Goal: Obtain resource: Download file/media

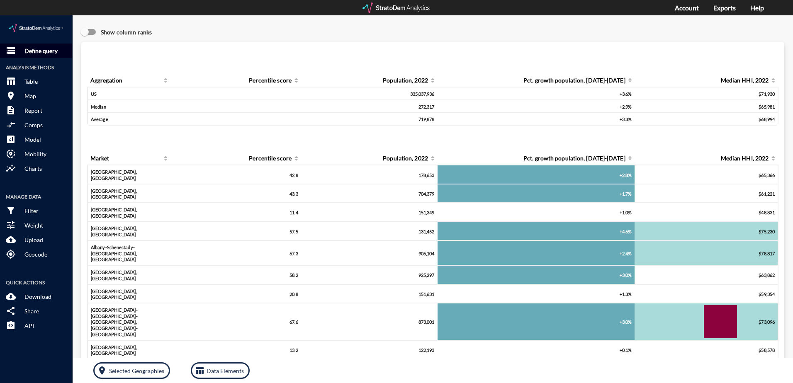
click p "Define query"
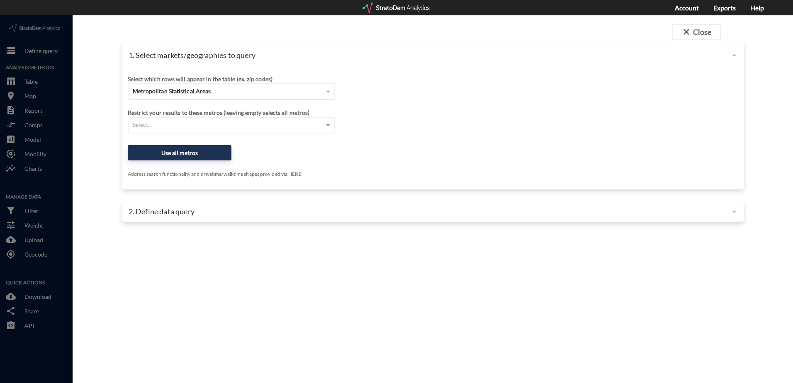
click div "Metropolitan Statistical Areas"
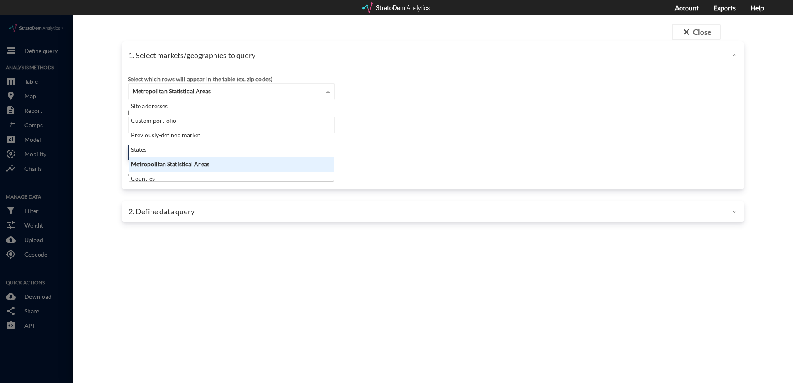
scroll to position [76, 200]
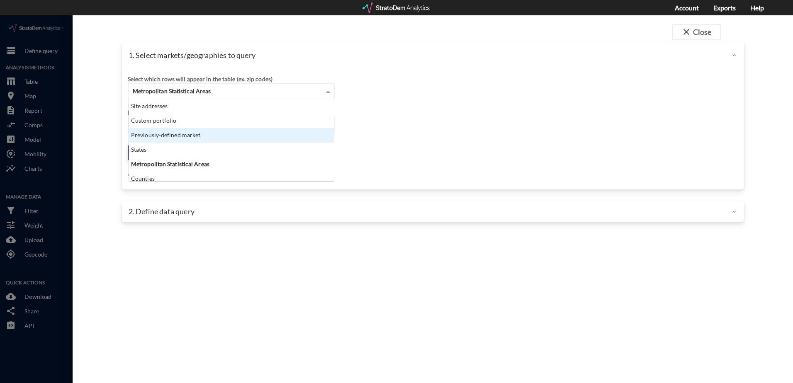
click div "Previously-defined market"
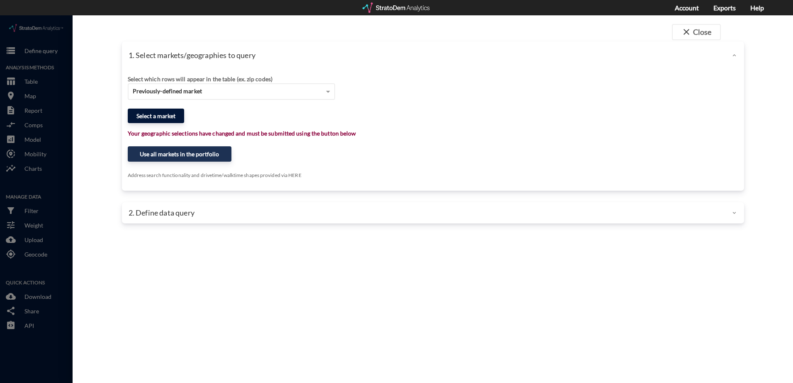
click button "Select a market"
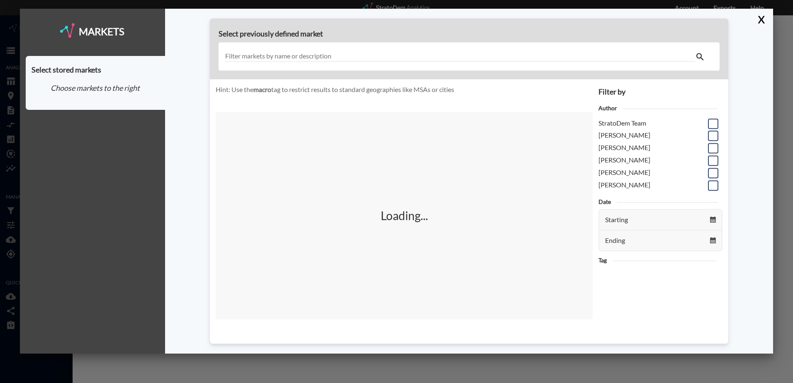
click at [355, 57] on input "text" at bounding box center [459, 56] width 471 height 11
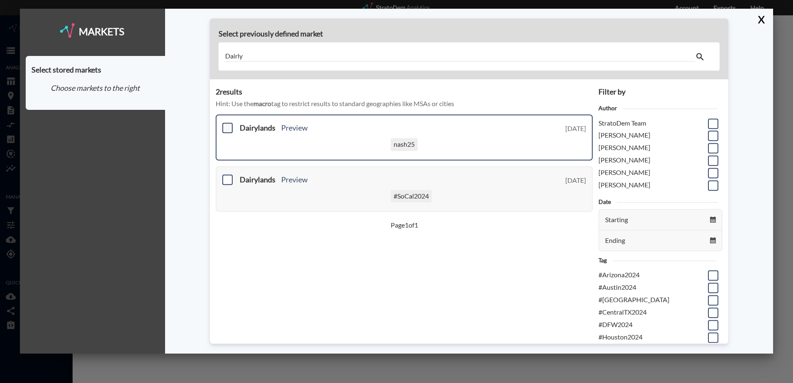
type input "Dairly"
click at [225, 127] on span at bounding box center [227, 128] width 10 height 10
click at [226, 124] on input "checkbox" at bounding box center [226, 124] width 0 height 0
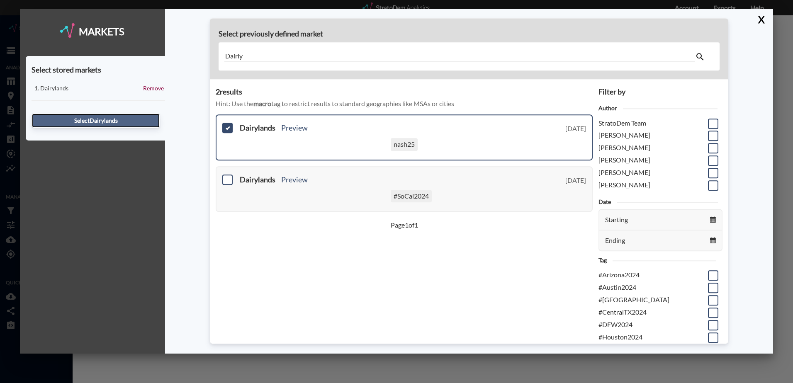
click at [83, 120] on button "Select Dairylands" at bounding box center [96, 121] width 128 height 14
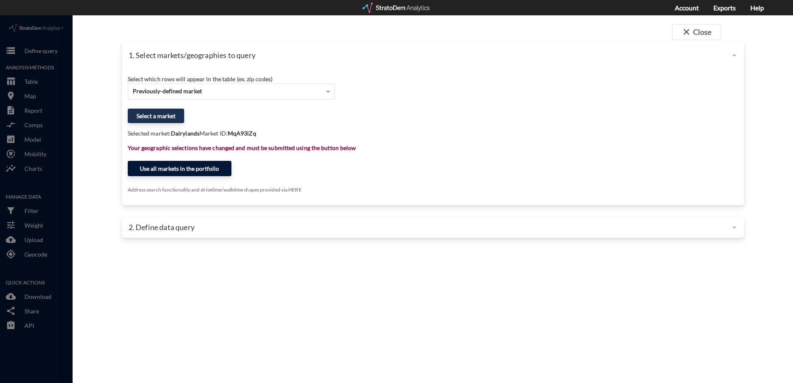
click button "Use all markets in the portfolio"
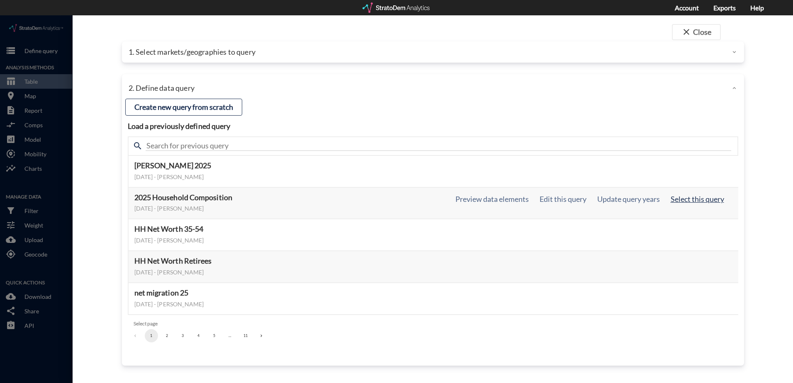
click button "Select this query"
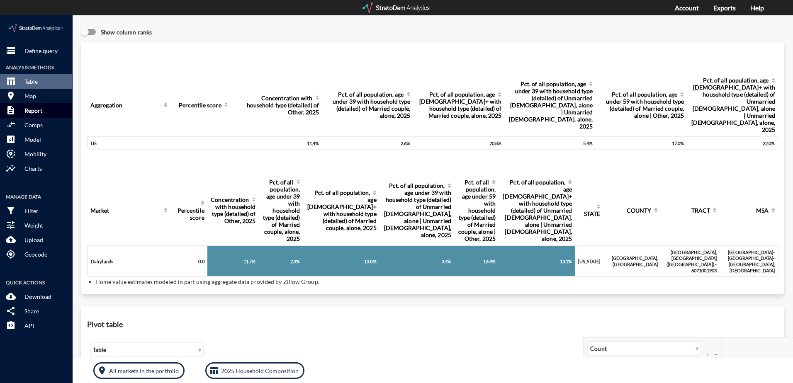
click p "Report"
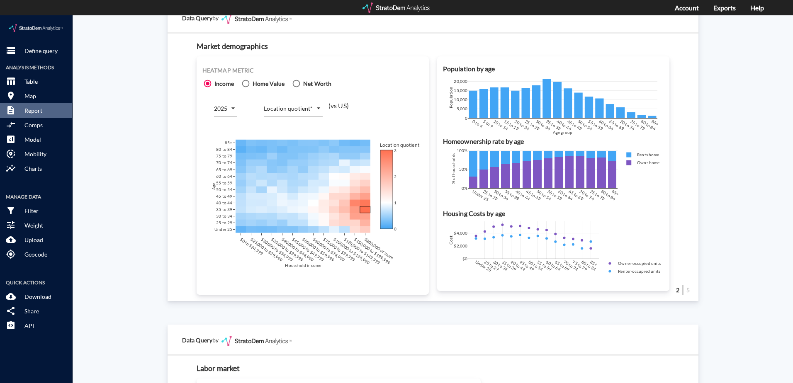
scroll to position [498, 0]
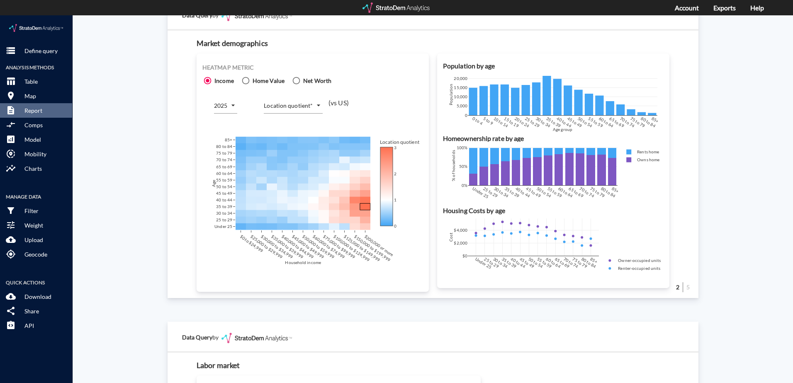
click body "/vantagepoint/us/-1 storage Define query Analysis Methods table_chart Table roo…"
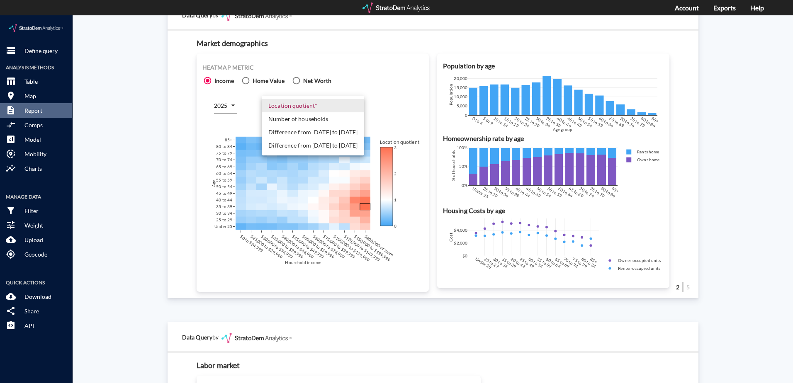
click li "Number of households"
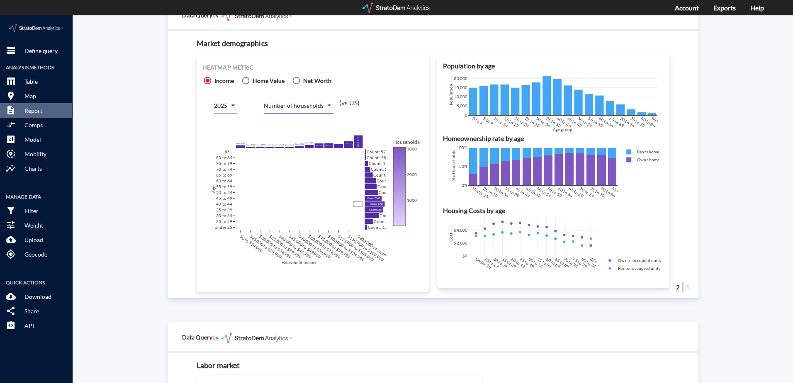
click div "Site report Generate a site report for a given location, (optionally) benchmark…"
click body "/vantagepoint/us/-1 storage Define query Analysis Methods table_chart Table roo…"
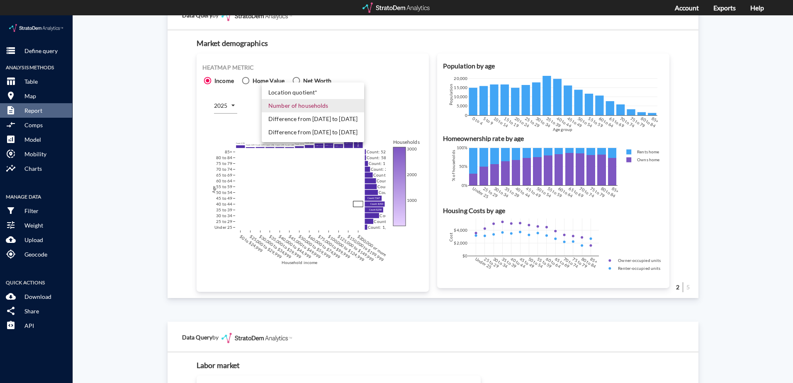
click li "Difference from 2025 to 2030"
type input "COUNT_DIFF_FUTURE"
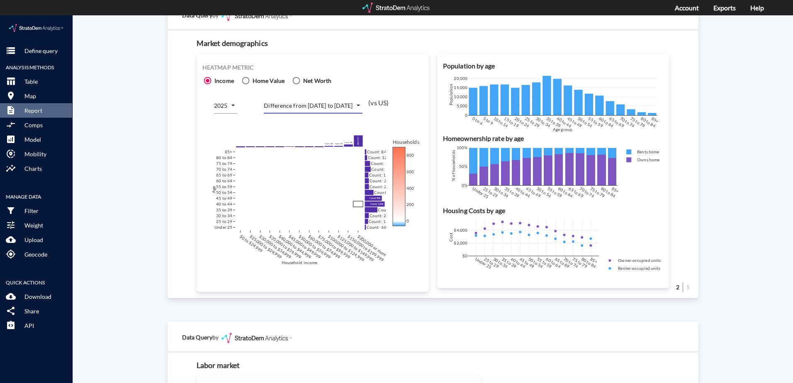
click div "Site report Generate a site report for a given location, (optionally) benchmark…"
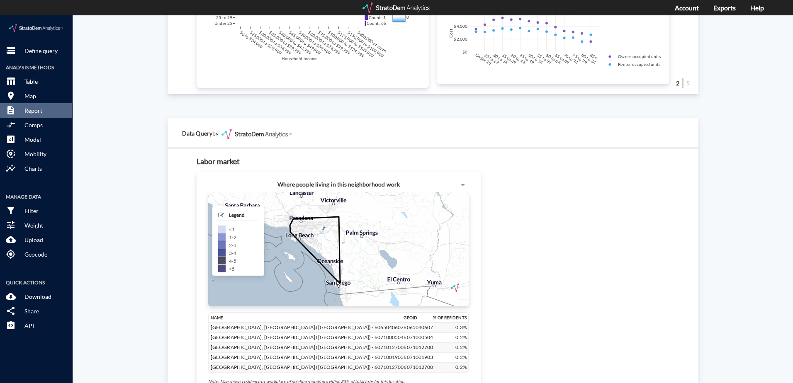
scroll to position [747, 0]
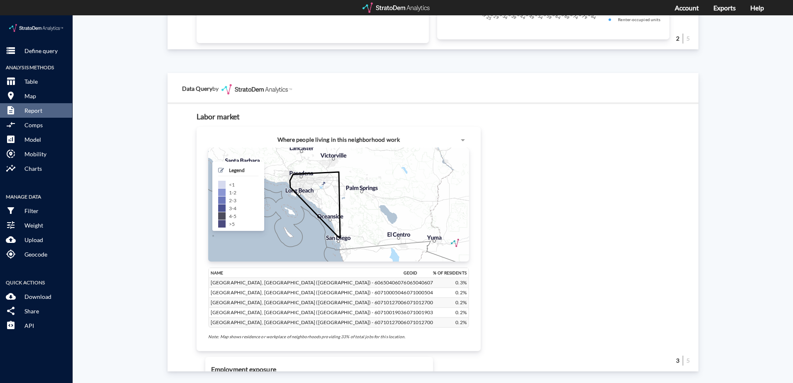
click div "Site report Generate a site report for a given location, (optionally) benchmark…"
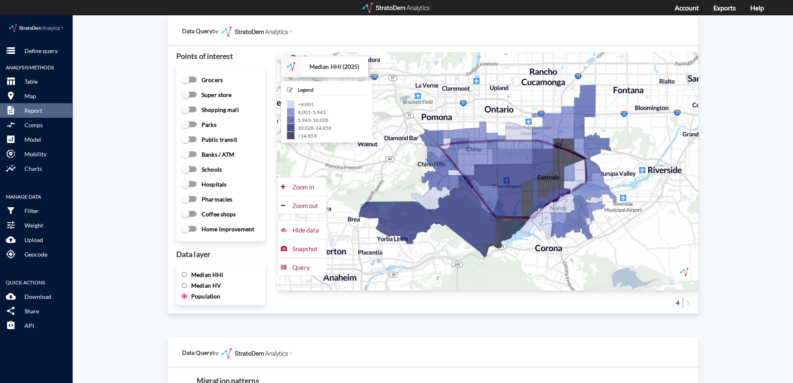
scroll to position [1161, 0]
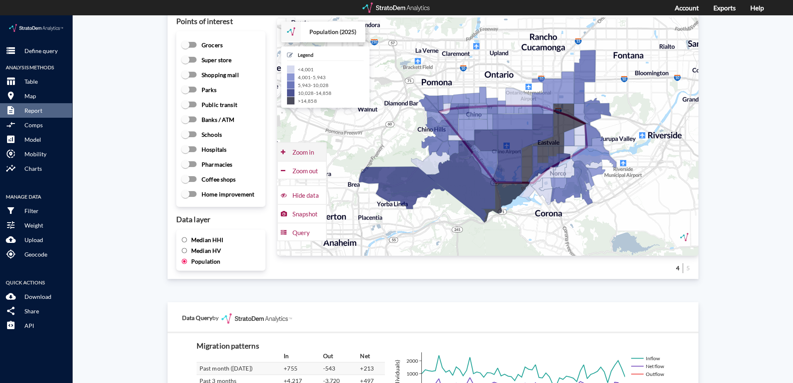
click div "Zoom in"
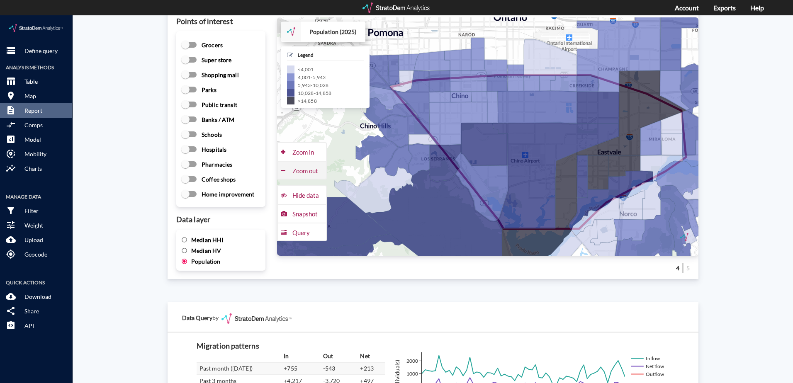
click div "Zoom out"
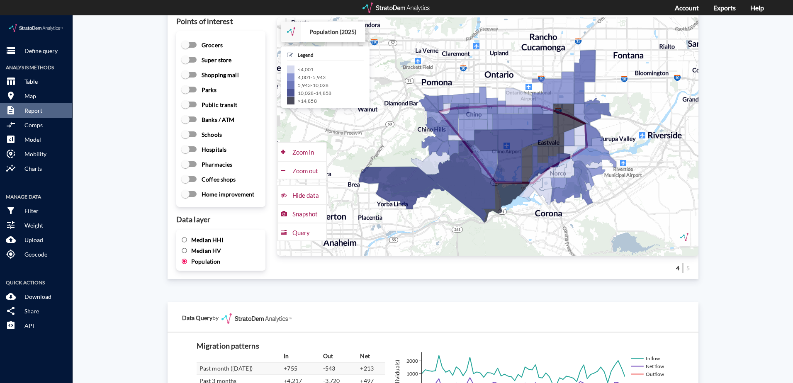
click input "Median HHI"
radio input "true"
radio input "false"
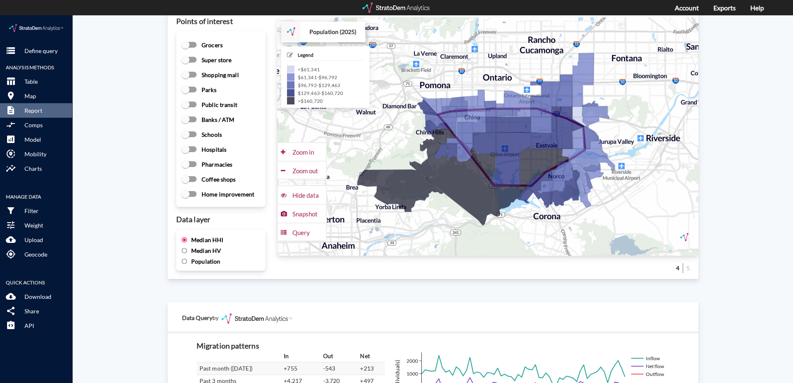
drag, startPoint x: 425, startPoint y: 219, endPoint x: 423, endPoint y: 223, distance: 4.5
click div "+ − Population (2025) CUSTOMIZE DATA Legend < $61,341 $61,341 - $96,792 $96,792…"
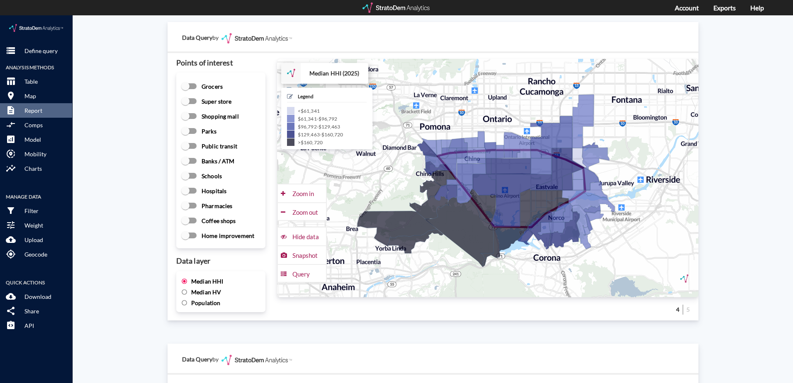
click div "Site report Generate a site report for a given location, (optionally) benchmark…"
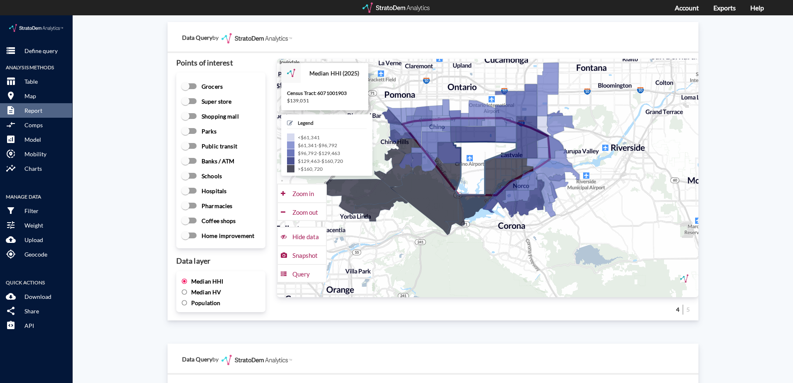
drag, startPoint x: 516, startPoint y: 172, endPoint x: 480, endPoint y: 139, distance: 48.7
click icon
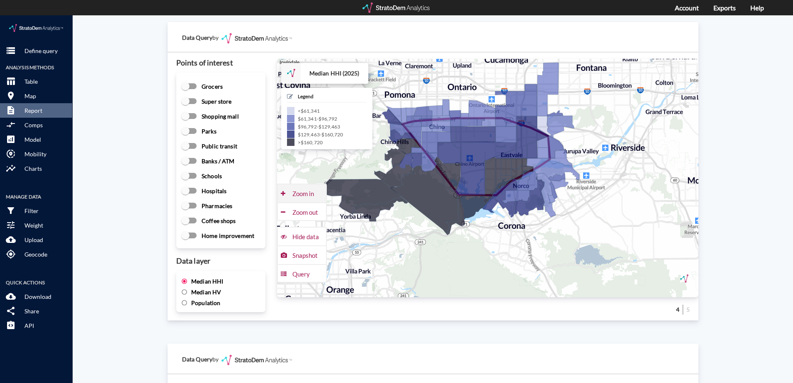
click div "Zoom in"
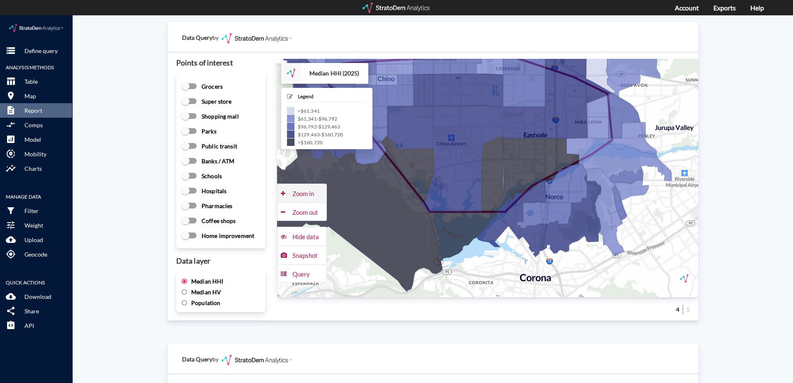
click div "Zoom in"
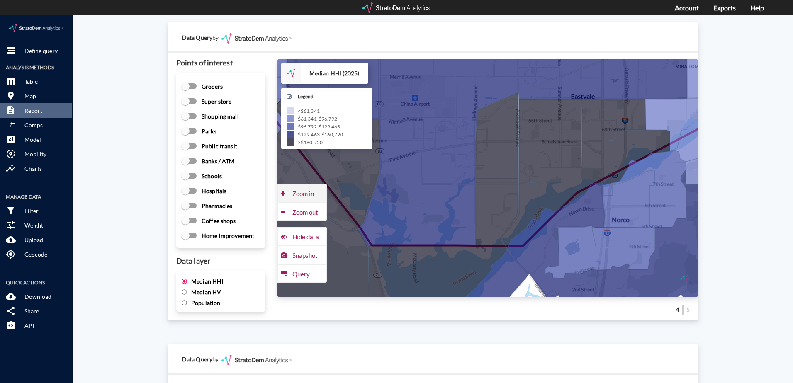
click div "Zoom in"
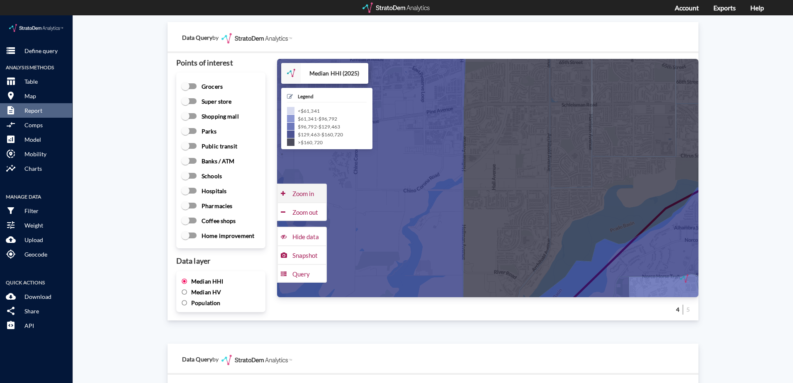
click div "Zoom in"
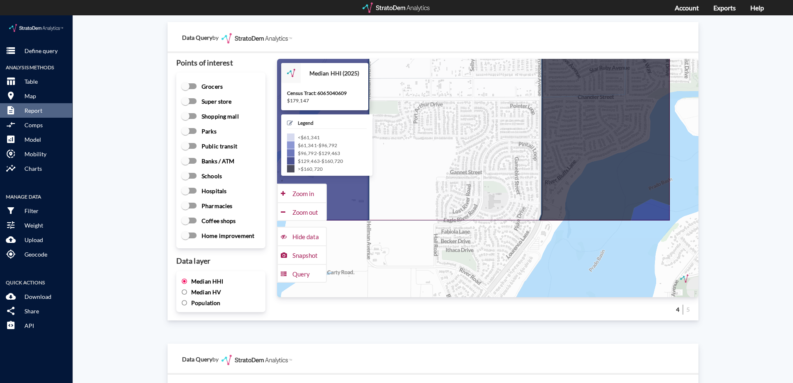
drag, startPoint x: 551, startPoint y: 241, endPoint x: 481, endPoint y: 139, distance: 123.4
click icon
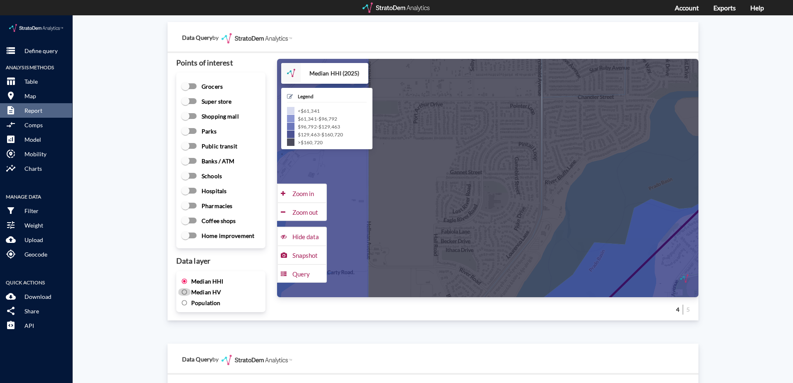
click input "Median HV"
radio input "true"
radio input "false"
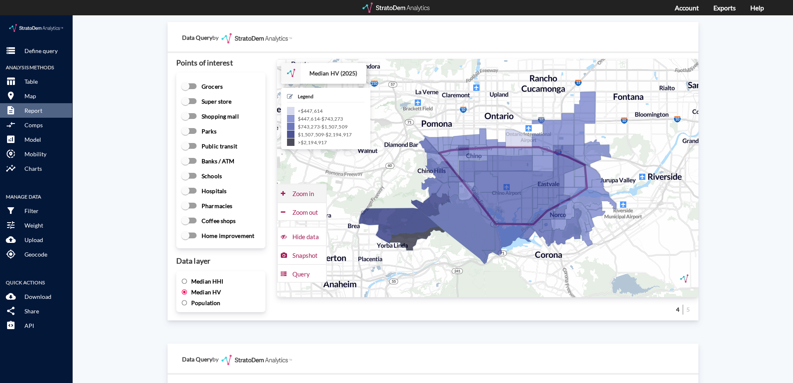
click div "Zoom in"
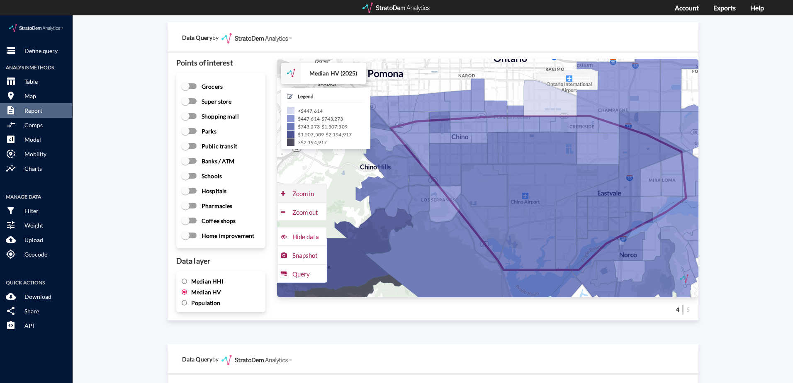
click div "Zoom in"
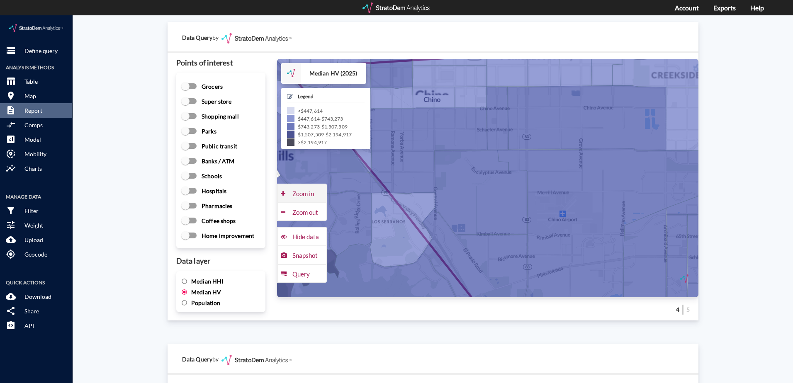
click div "Zoom in"
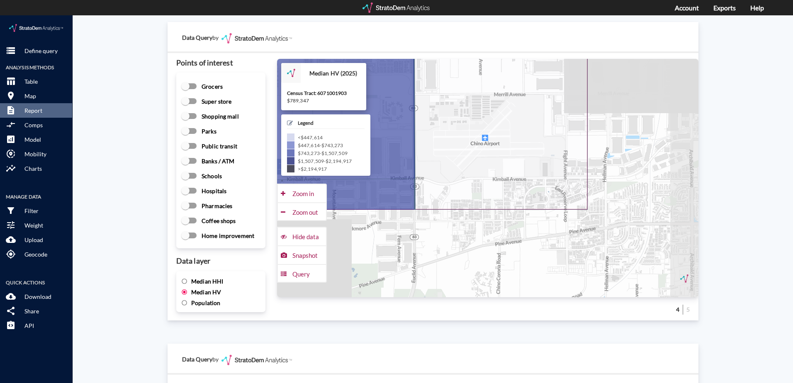
drag, startPoint x: 609, startPoint y: 241, endPoint x: 456, endPoint y: 127, distance: 190.6
click icon
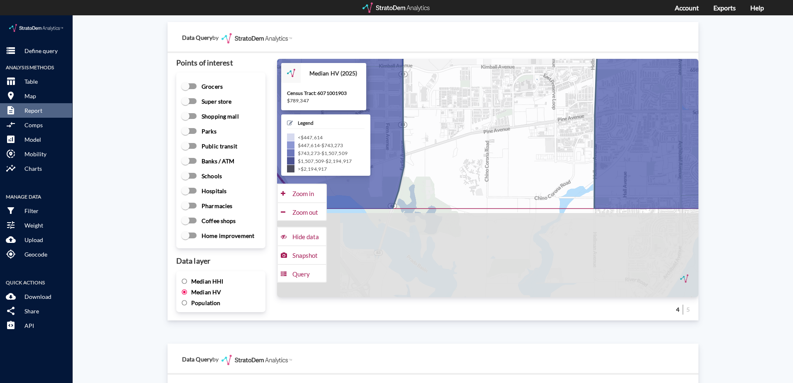
drag, startPoint x: 504, startPoint y: 218, endPoint x: 492, endPoint y: 102, distance: 115.9
click icon
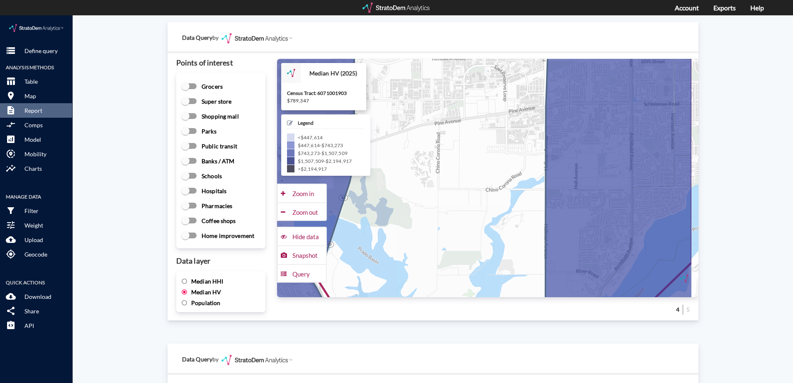
drag, startPoint x: 504, startPoint y: 198, endPoint x: 454, endPoint y: 189, distance: 50.5
click icon
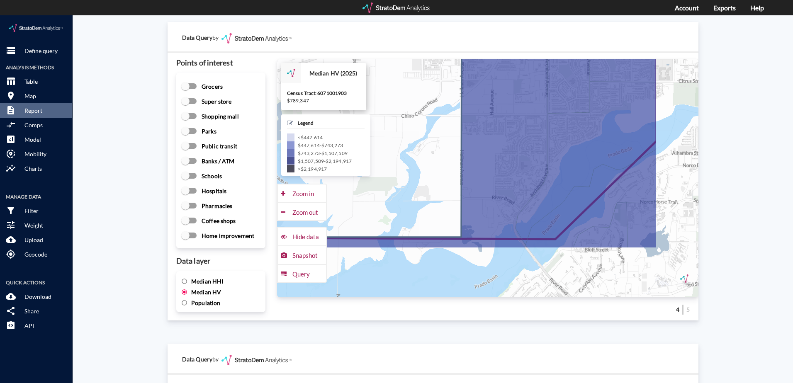
drag, startPoint x: 455, startPoint y: 189, endPoint x: 371, endPoint y: 113, distance: 113.4
click icon
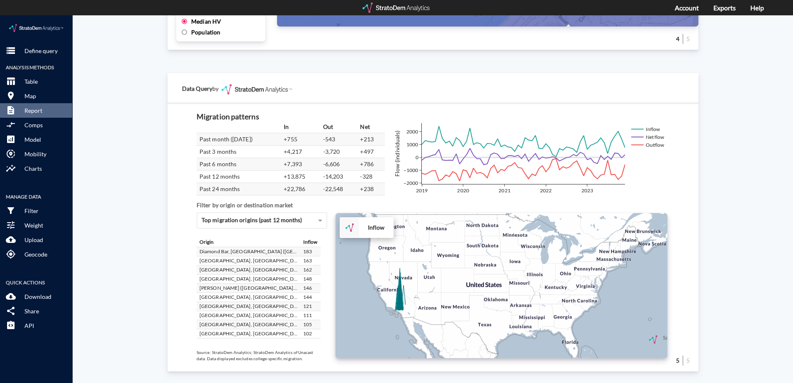
scroll to position [1397, 0]
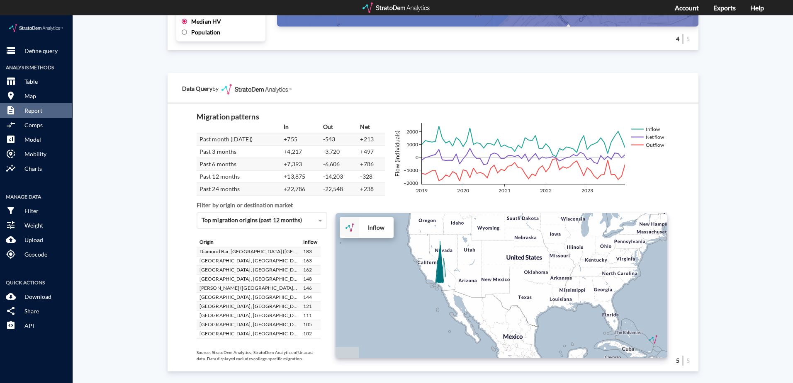
drag, startPoint x: 435, startPoint y: 288, endPoint x: 478, endPoint y: 263, distance: 49.4
click div "+ − Inflow CUSTOMIZE DATA Draw a polygon Draw a rectangle Draw a marker Edit la…"
click div "+ − Inflow to market CUSTOMIZE DATA Draw a polygon Draw a rectangle Draw a mark…"
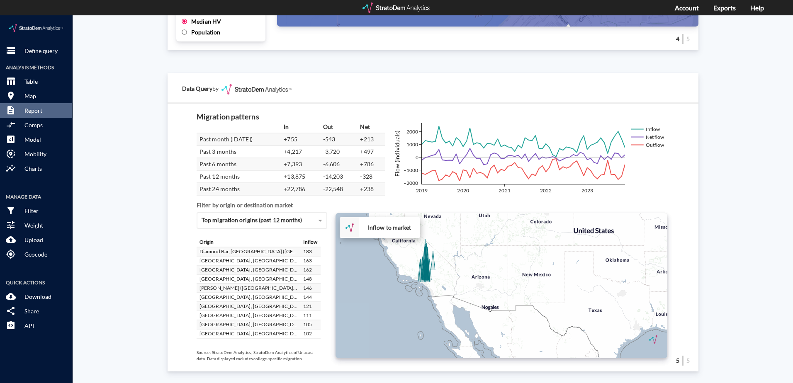
click div "+ − Inflow to market CUSTOMIZE DATA Draw a polygon Draw a rectangle Draw a mark…"
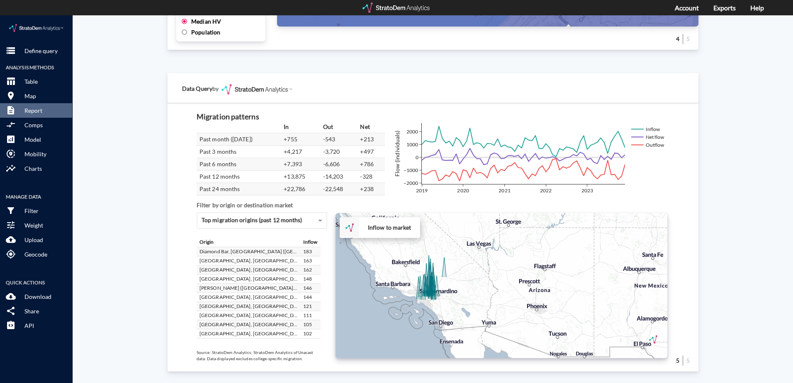
drag, startPoint x: 428, startPoint y: 258, endPoint x: 462, endPoint y: 280, distance: 41.1
click div "+ − Inflow to market CUSTOMIZE DATA Draw a polygon Draw a rectangle Draw a mark…"
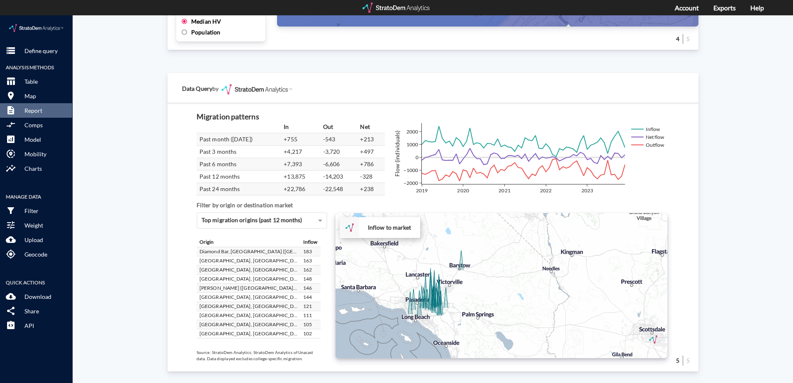
drag, startPoint x: 444, startPoint y: 266, endPoint x: 494, endPoint y: 279, distance: 51.4
click div "+ − Inflow to market CUSTOMIZE DATA Draw a polygon Draw a rectangle Draw a mark…"
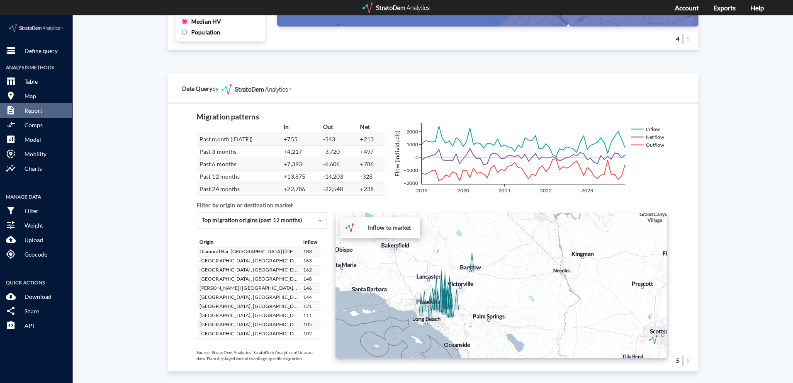
click div "+ − Inflow to market CUSTOMIZE DATA Draw a polygon Draw a rectangle Draw a mark…"
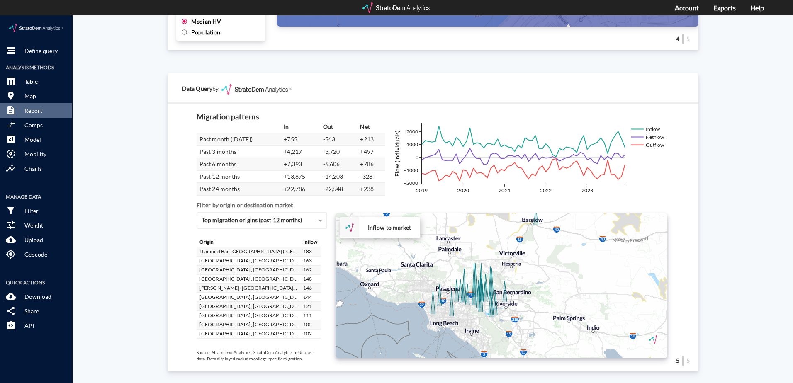
drag, startPoint x: 468, startPoint y: 275, endPoint x: 534, endPoint y: 254, distance: 69.4
click div "+ − Inflow to market CUSTOMIZE DATA Draw a polygon Draw a rectangle Draw a mark…"
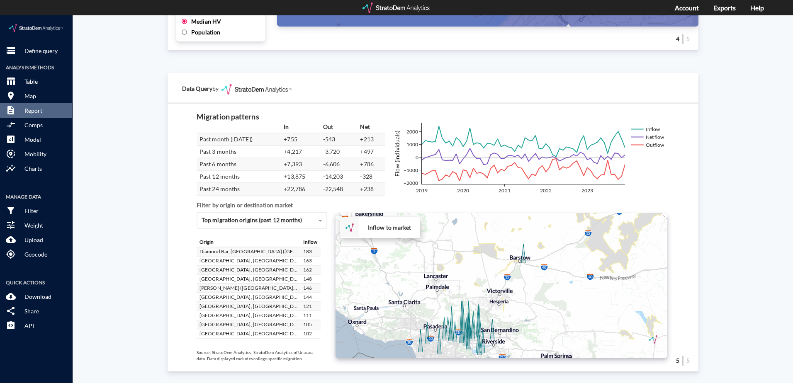
drag, startPoint x: 537, startPoint y: 252, endPoint x: 524, endPoint y: 291, distance: 41.1
click div "+ − Inflow to market CUSTOMIZE DATA Draw a polygon Draw a rectangle Draw a mark…"
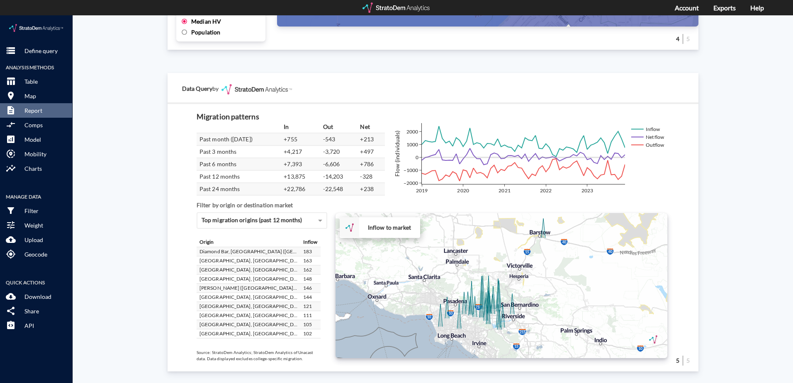
drag, startPoint x: 523, startPoint y: 291, endPoint x: 544, endPoint y: 265, distance: 33.4
click div "+ − Inflow to market CUSTOMIZE DATA Draw a polygon Draw a rectangle Draw a mark…"
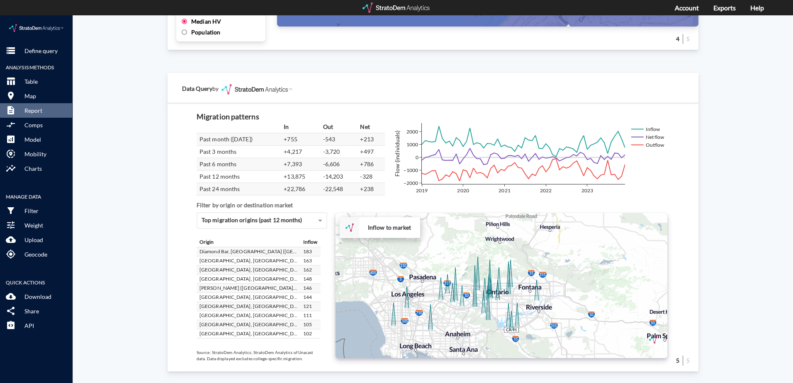
drag, startPoint x: 538, startPoint y: 263, endPoint x: 572, endPoint y: 236, distance: 42.8
click div "+ − Inflow to market CUSTOMIZE DATA Draw a polygon Draw a rectangle Draw a mark…"
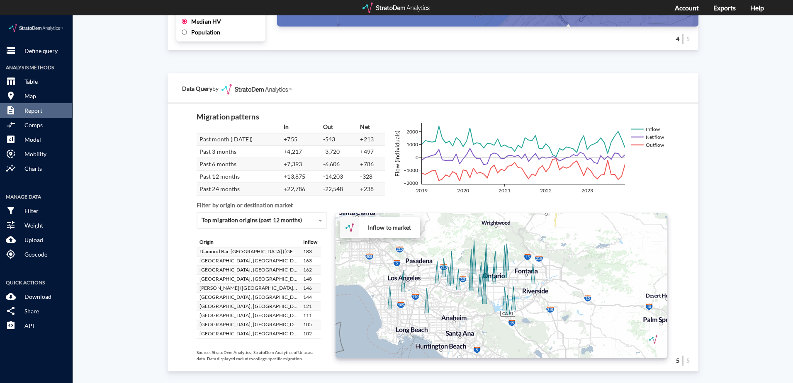
drag, startPoint x: 574, startPoint y: 238, endPoint x: 571, endPoint y: 221, distance: 17.4
click div "+ − Inflow to market CUSTOMIZE DATA Draw a polygon Draw a rectangle Draw a mark…"
click div "Site report Generate a site report for a given location, (optionally) benchmark…"
click p "Download"
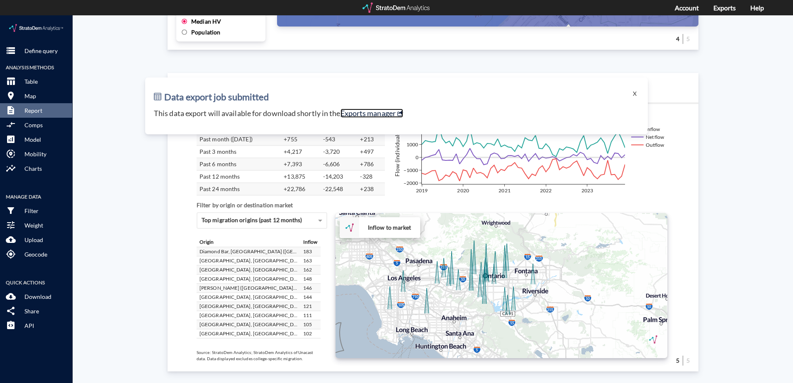
click link "Exports manager"
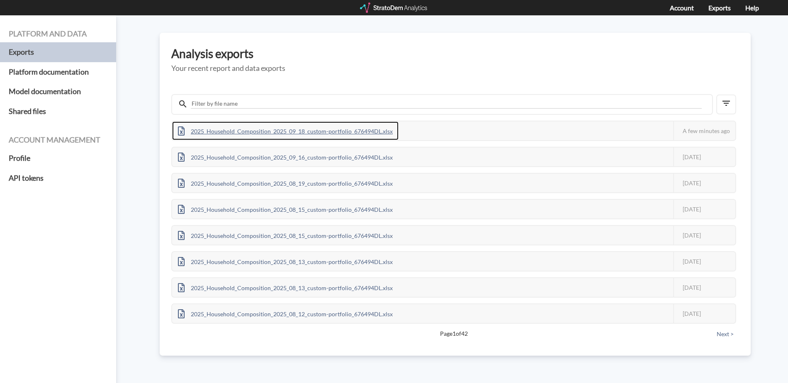
click at [339, 130] on div "2025_Household_Composition_2025_09_18_custom-portfolio_676494DL.xlsx" at bounding box center [285, 131] width 226 height 19
